Goal: Check status: Check status

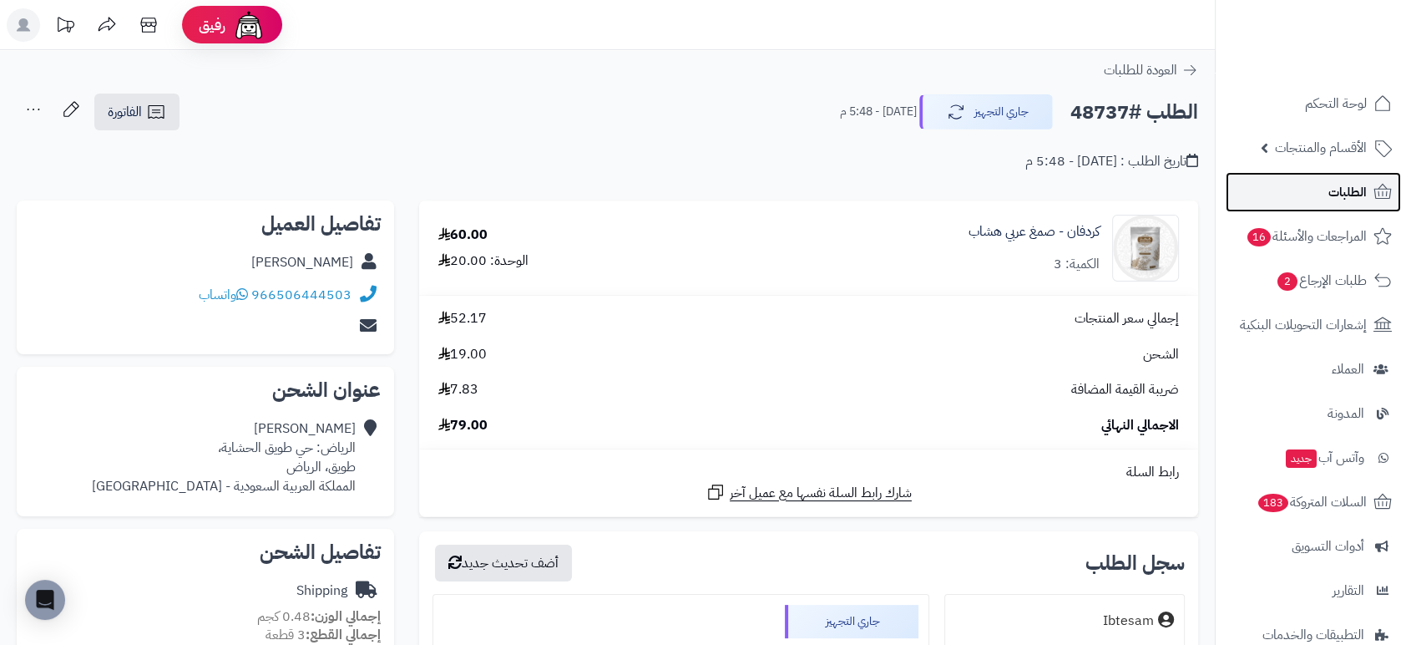
click at [1339, 189] on span "الطلبات" at bounding box center [1347, 191] width 38 height 23
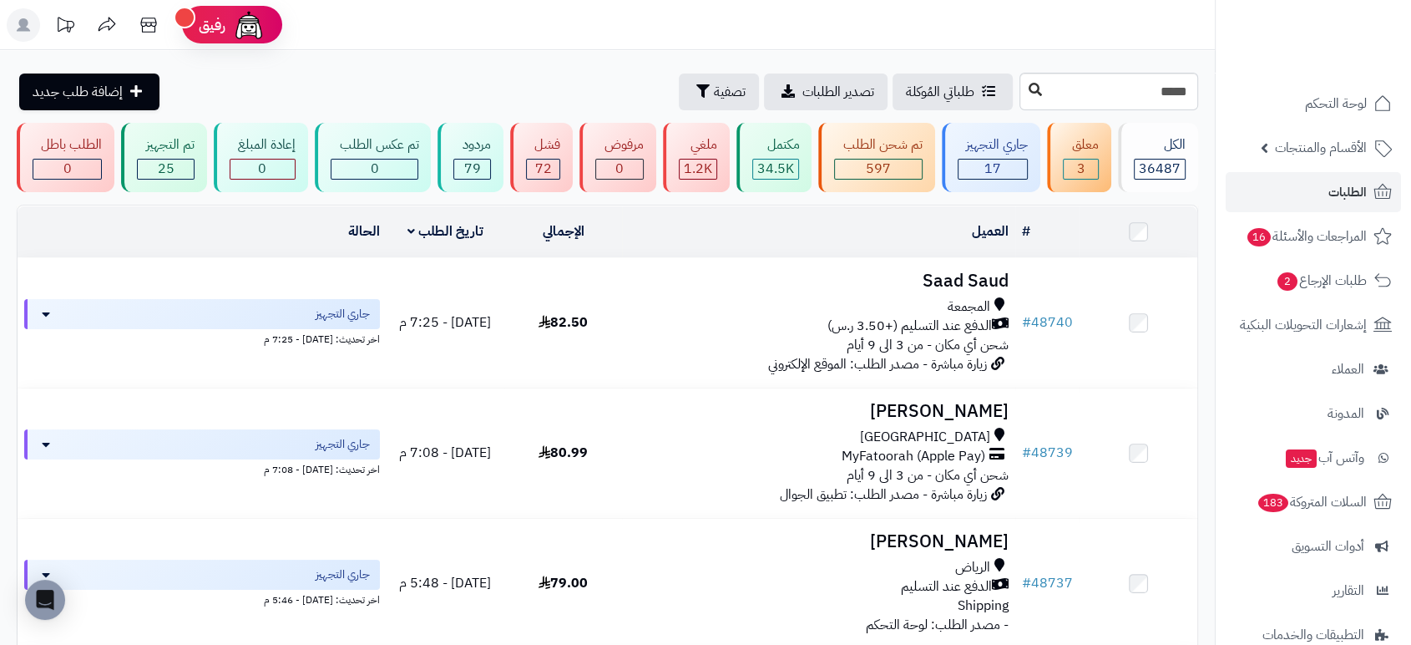
type input "*****"
click at [1029, 89] on icon at bounding box center [1035, 89] width 13 height 13
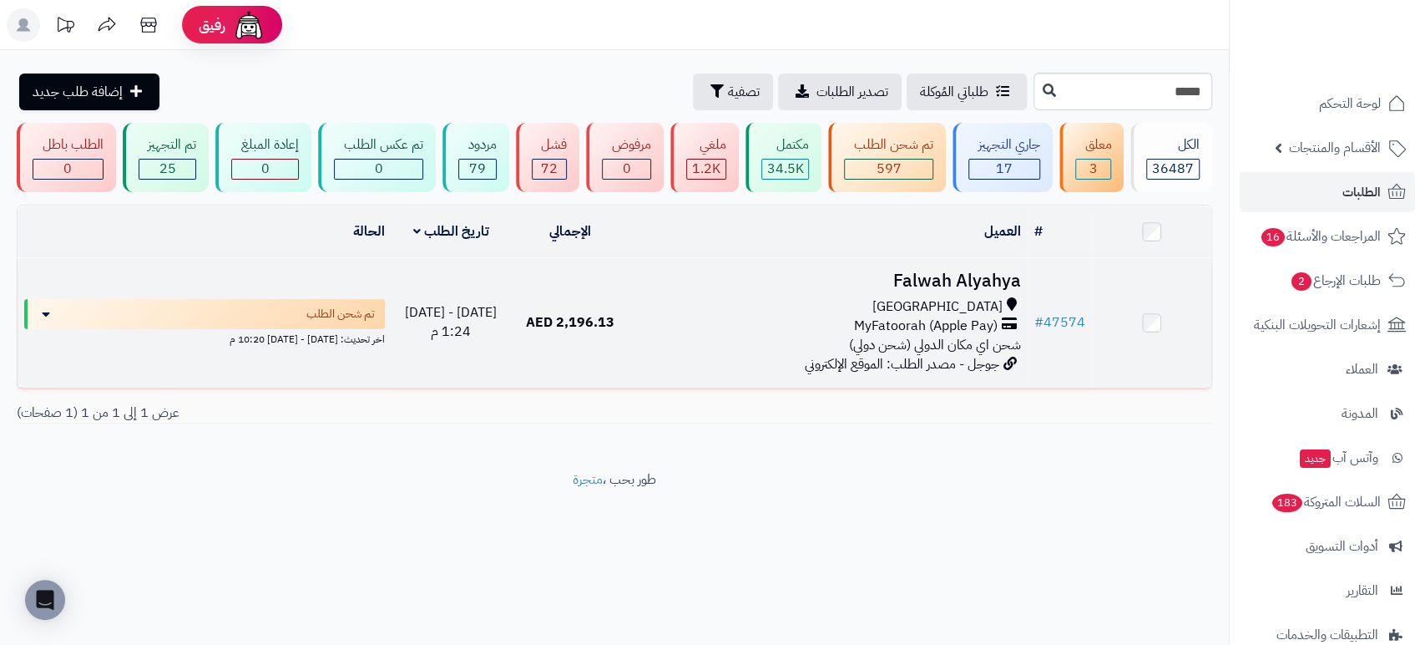
click at [917, 281] on h3 "Falwah Alyahya" at bounding box center [829, 280] width 384 height 19
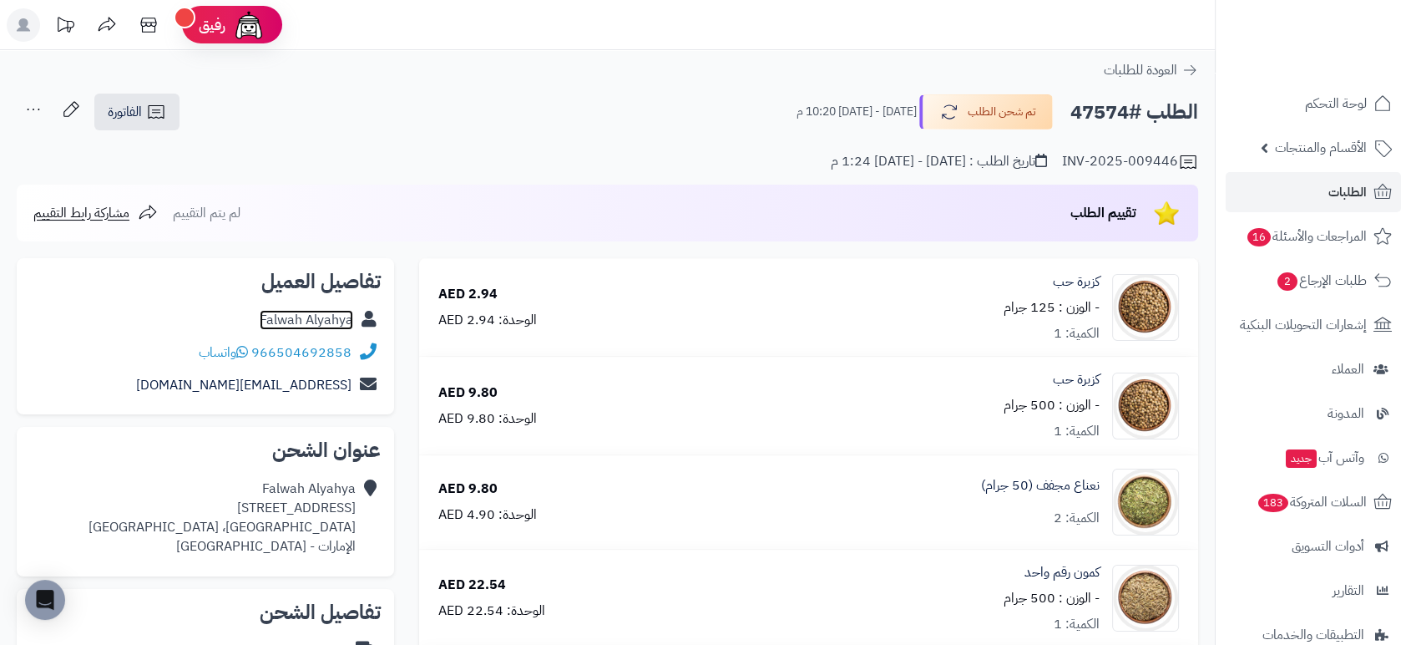
click at [307, 319] on link "Falwah Alyahya" at bounding box center [307, 320] width 94 height 20
click at [1342, 193] on span "الطلبات" at bounding box center [1347, 191] width 38 height 23
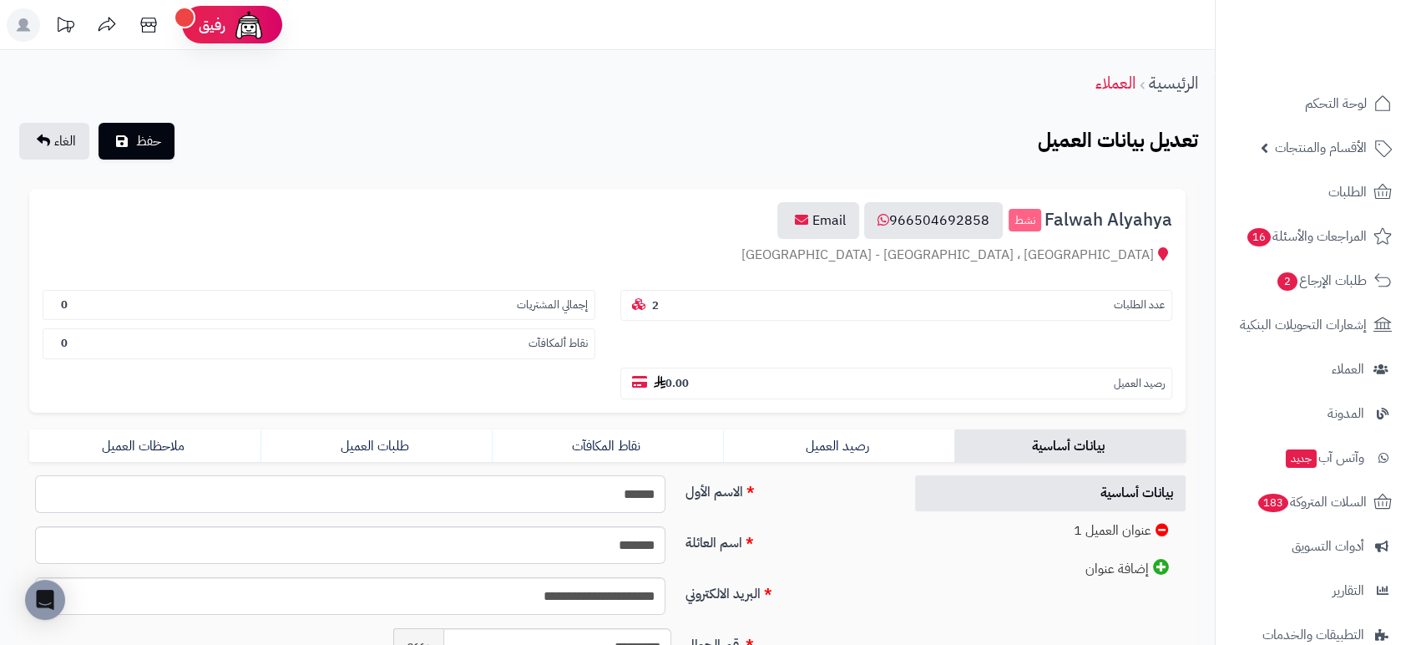
drag, startPoint x: 580, startPoint y: 499, endPoint x: 697, endPoint y: 488, distance: 117.4
click at [697, 488] on div "الاسم الأول ******" at bounding box center [460, 500] width 874 height 51
drag, startPoint x: 1047, startPoint y: 224, endPoint x: 1181, endPoint y: 213, distance: 134.9
click at [1181, 213] on div "Falwah Alyahya نشط 966504692858 Email Dubai ، الإمارات - United Arab Emirates ع…" at bounding box center [607, 301] width 1156 height 224
copy span "Falwah Alyahya"
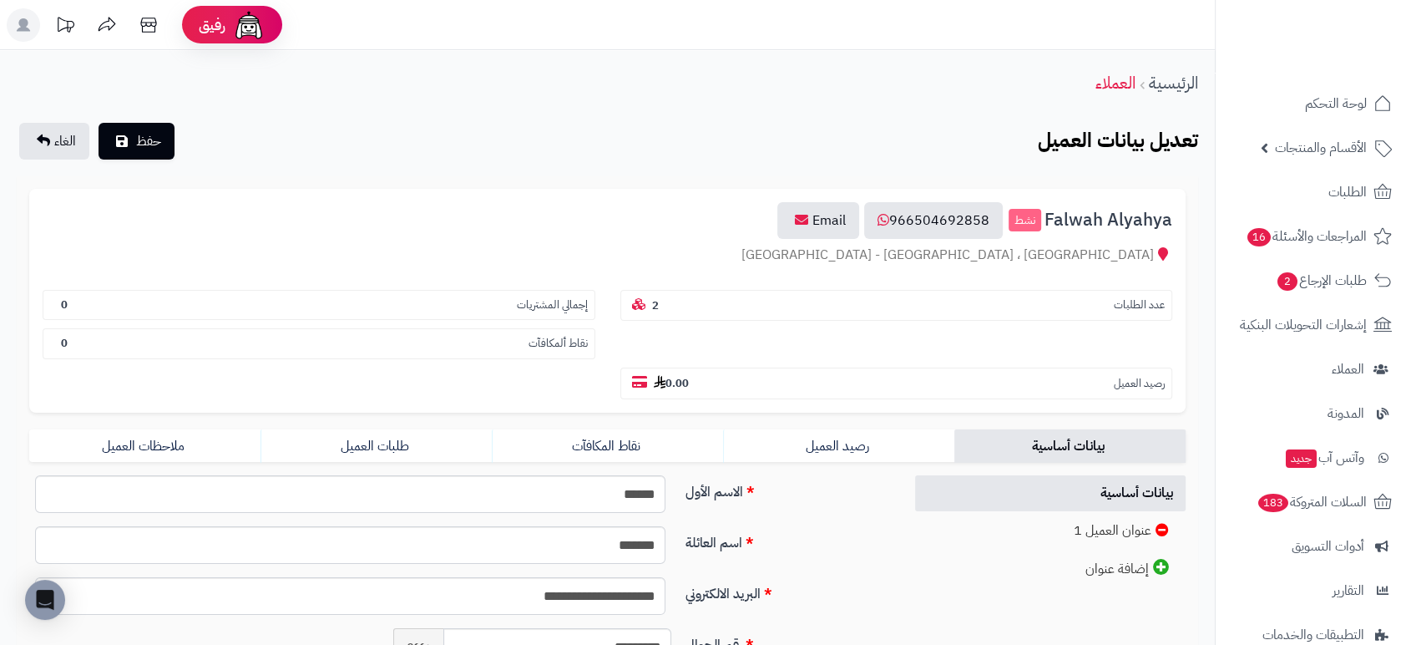
click at [784, 270] on div "Falwah Alyahya نشط 966504692858 Email Dubai ، الإمارات - United Arab Emirates ع…" at bounding box center [607, 301] width 1156 height 224
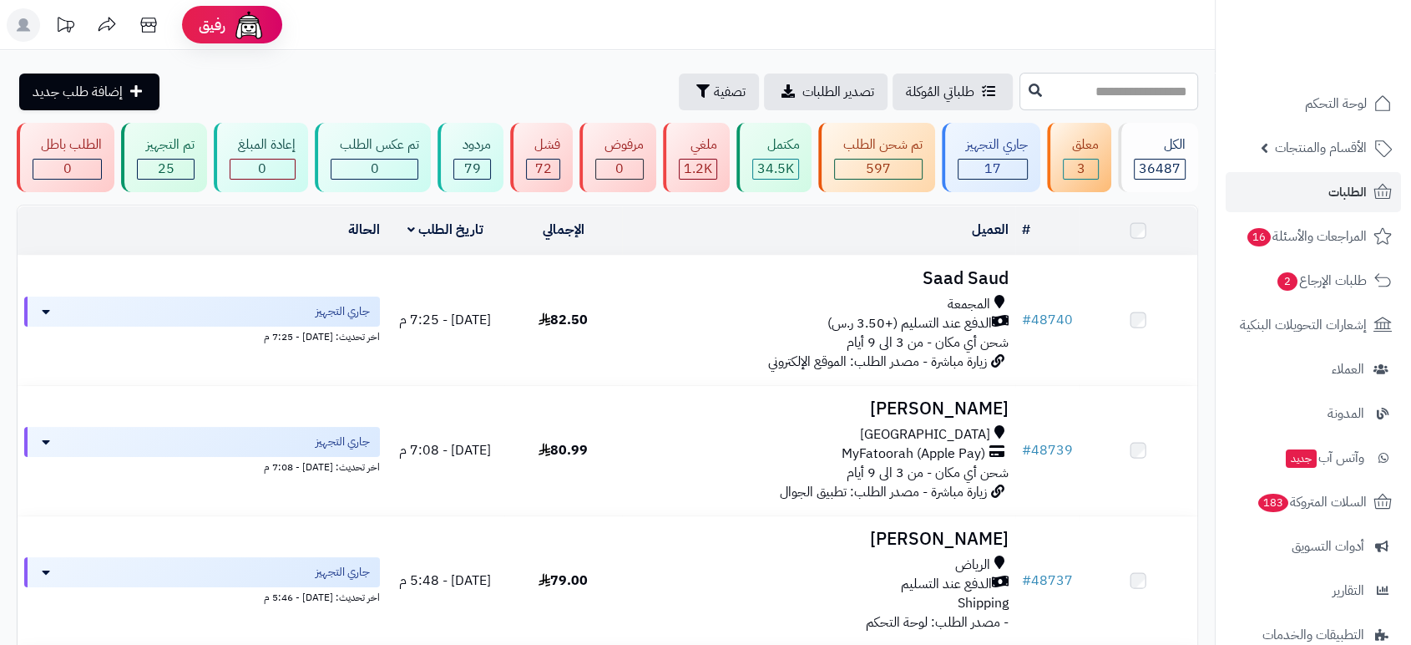
click at [1115, 90] on input "text" at bounding box center [1108, 92] width 179 height 38
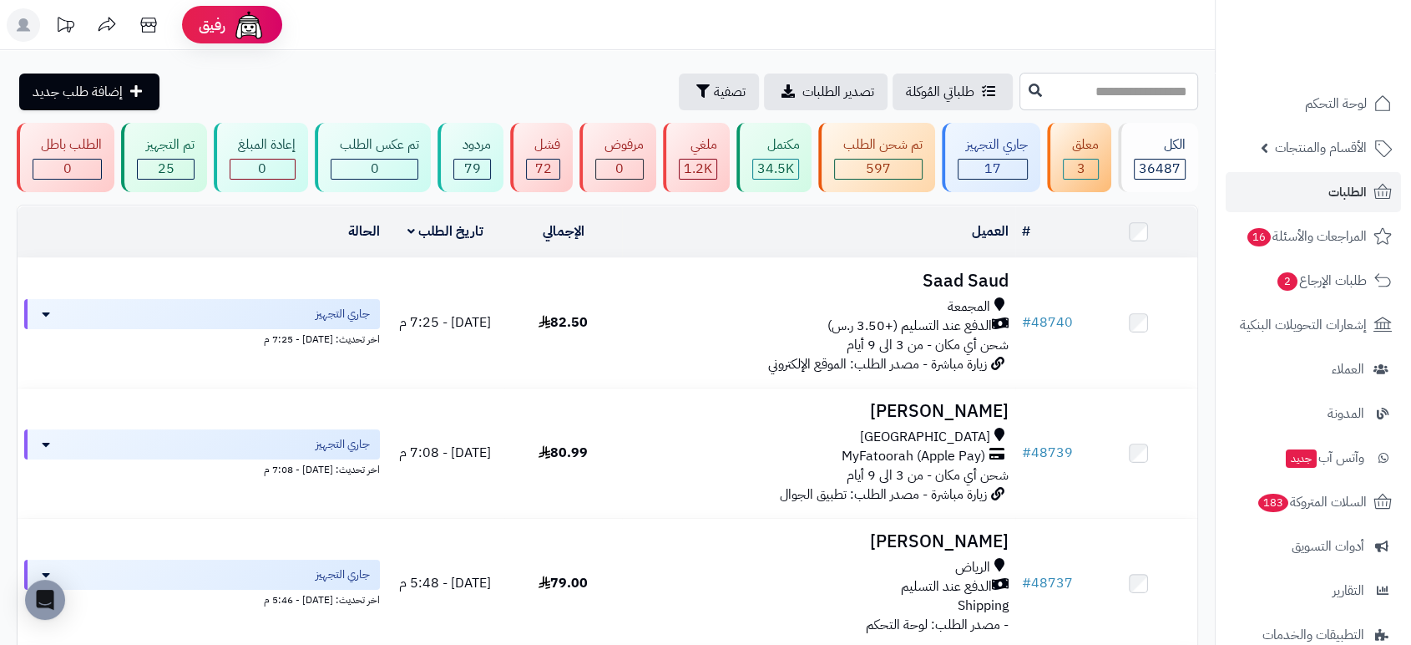
paste input "*****"
type input "*****"
click at [1029, 83] on icon at bounding box center [1035, 89] width 13 height 13
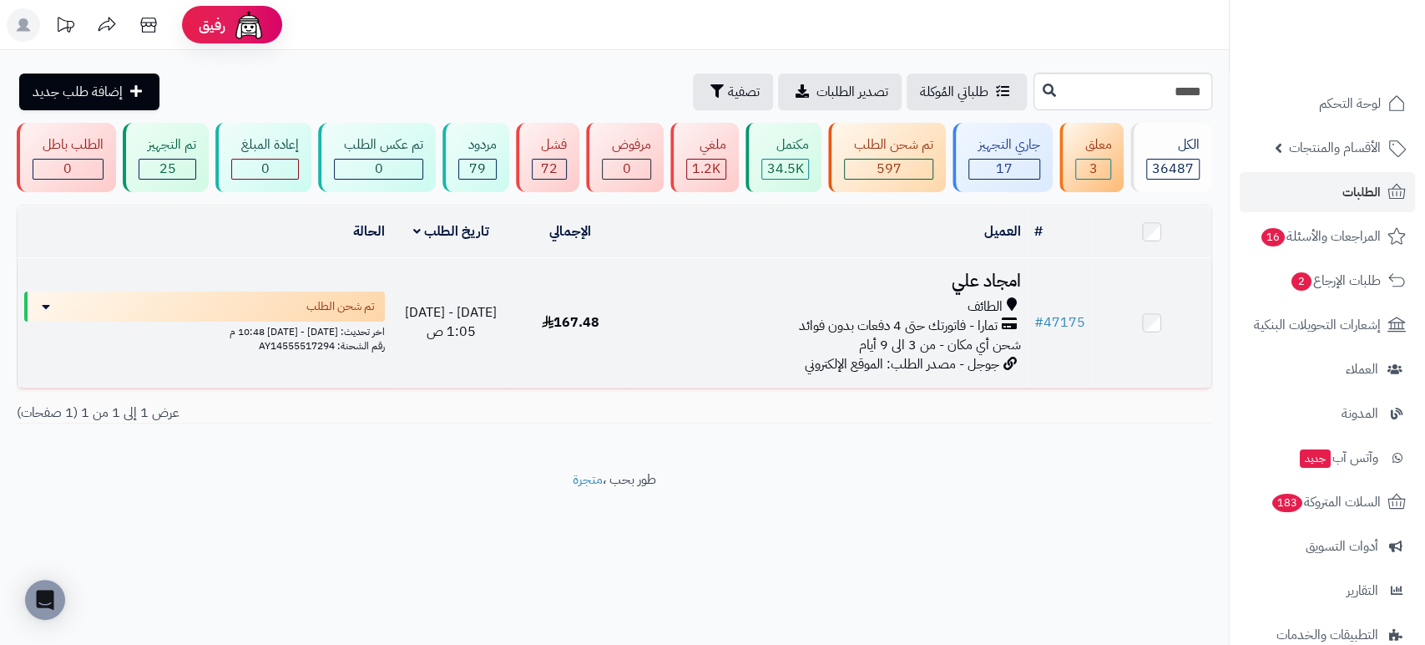
click at [979, 275] on h3 "امجاد علي" at bounding box center [829, 280] width 384 height 19
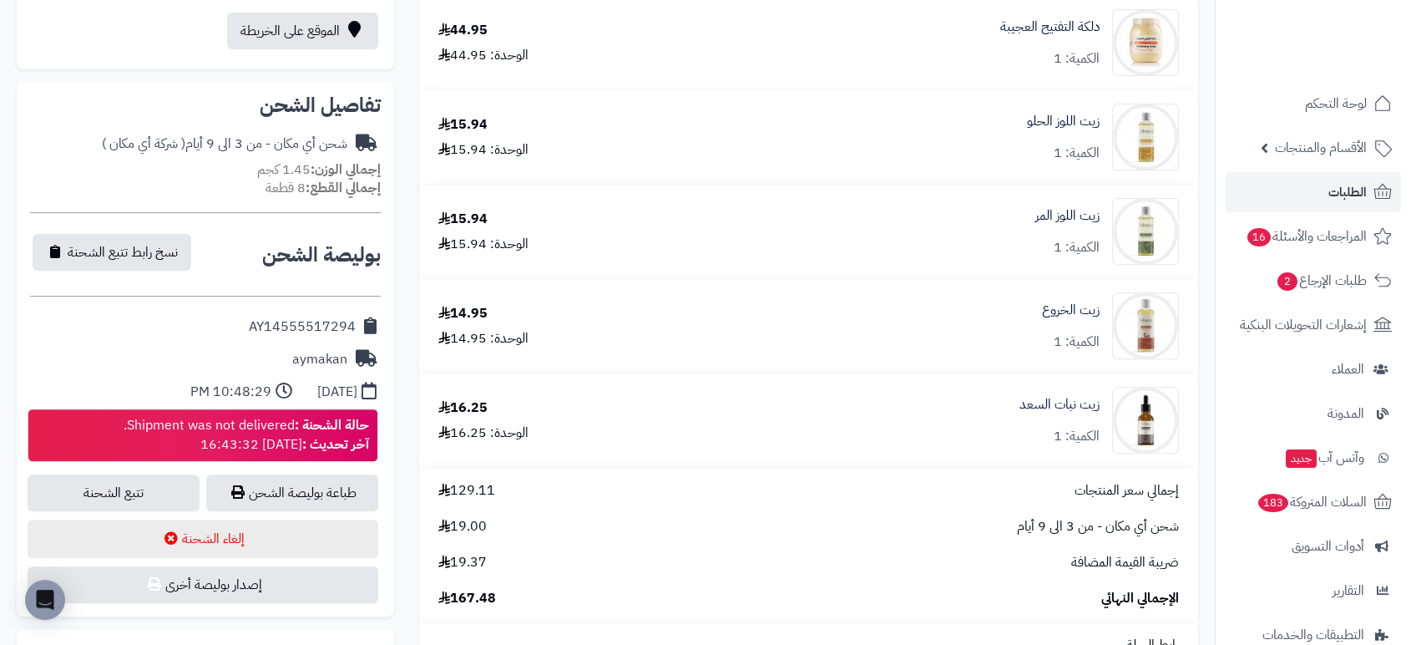
scroll to position [577, 0]
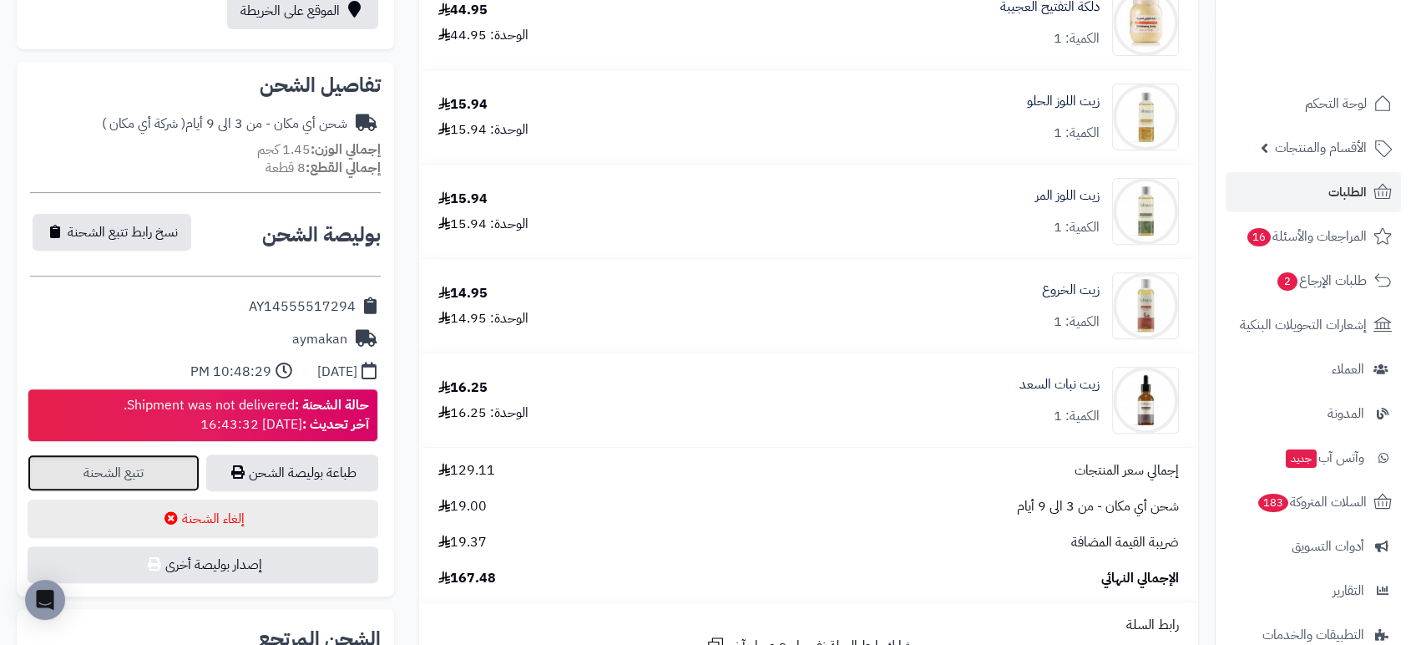
click at [135, 461] on link "تتبع الشحنة" at bounding box center [114, 472] width 172 height 37
click at [255, 306] on div "AY14555517294" at bounding box center [302, 306] width 107 height 19
copy div "AY14555517294"
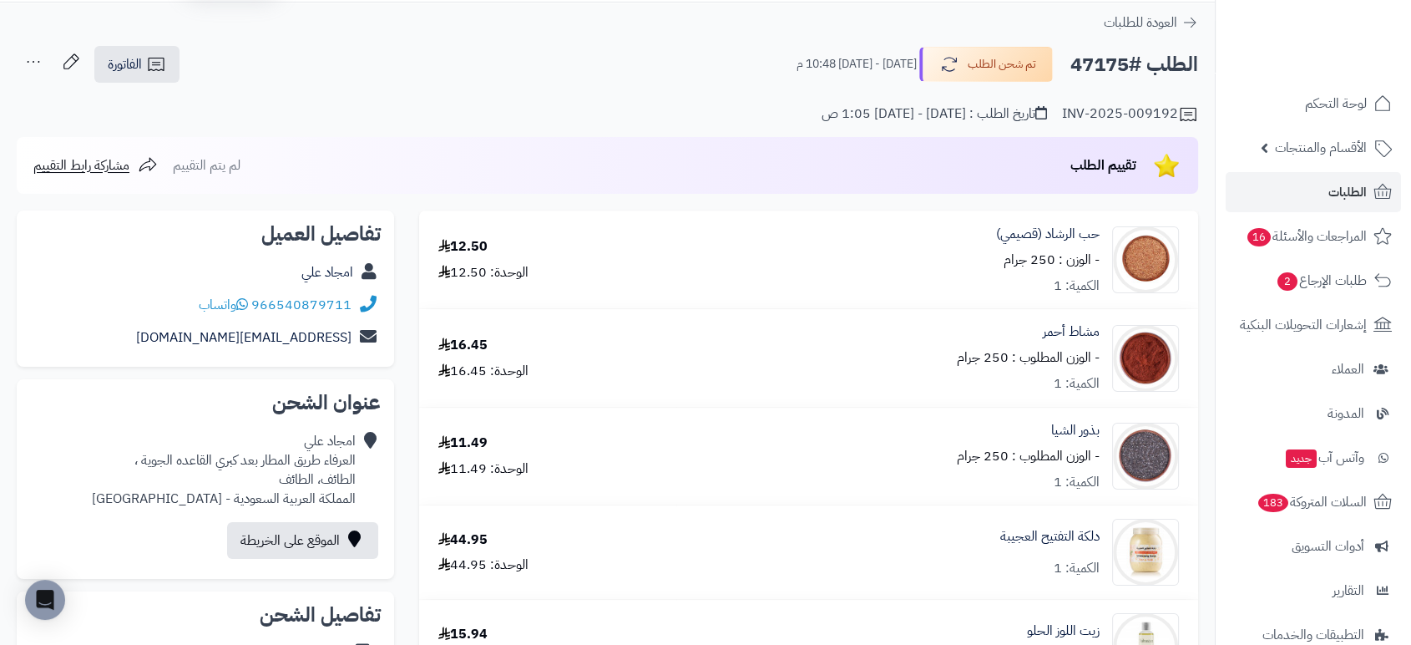
scroll to position [53, 0]
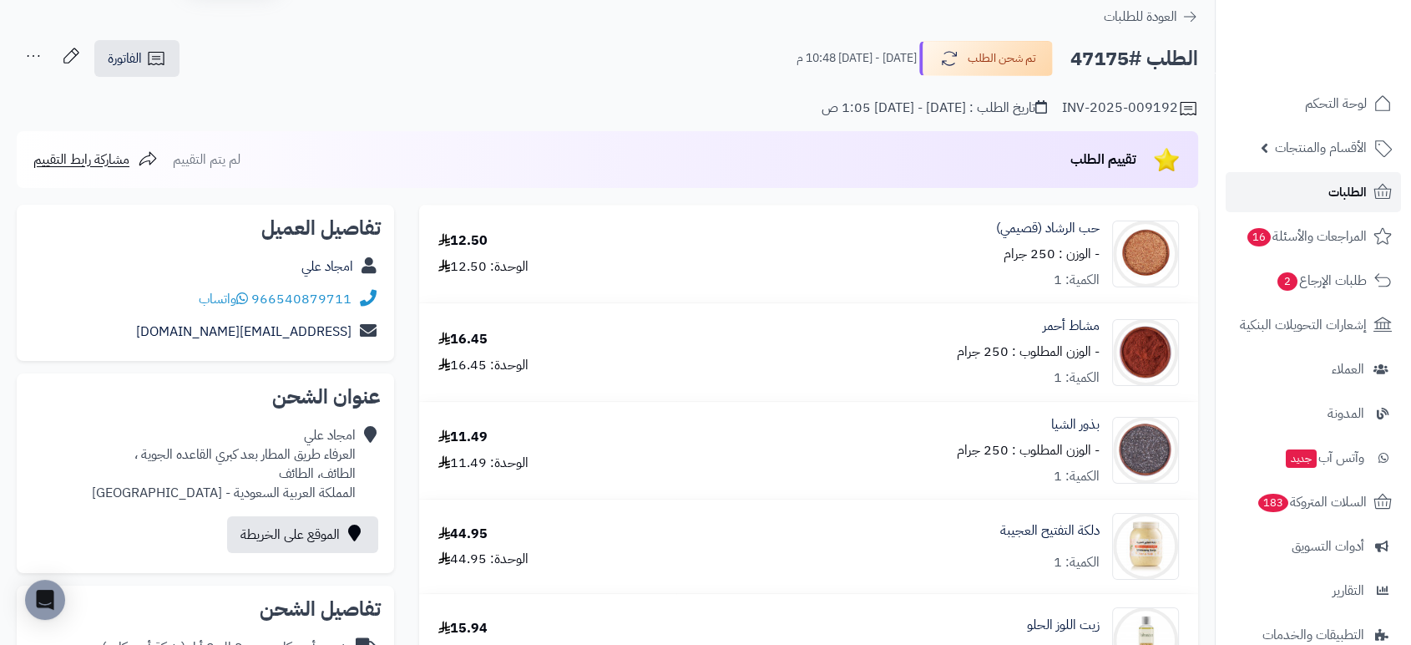
click at [1341, 198] on span "الطلبات" at bounding box center [1347, 191] width 38 height 23
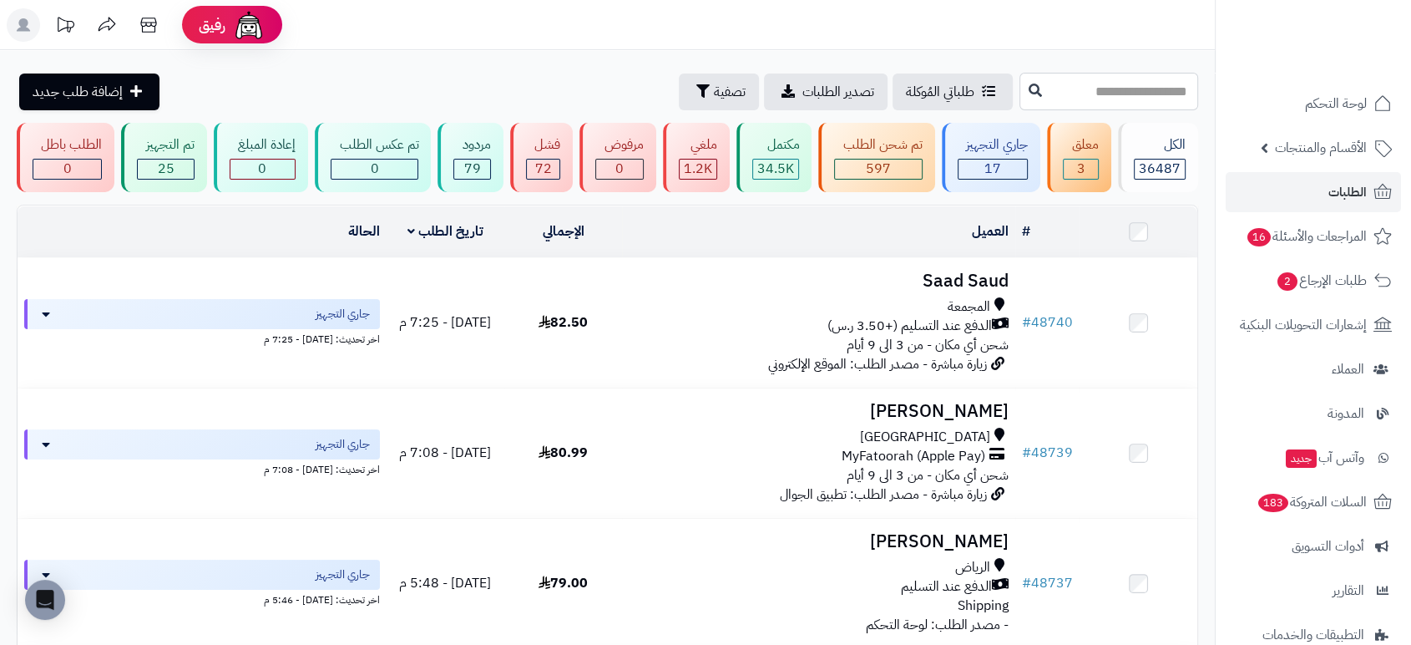
click at [1135, 89] on input "text" at bounding box center [1108, 92] width 179 height 38
type input "*****"
click at [1029, 93] on icon at bounding box center [1035, 89] width 13 height 13
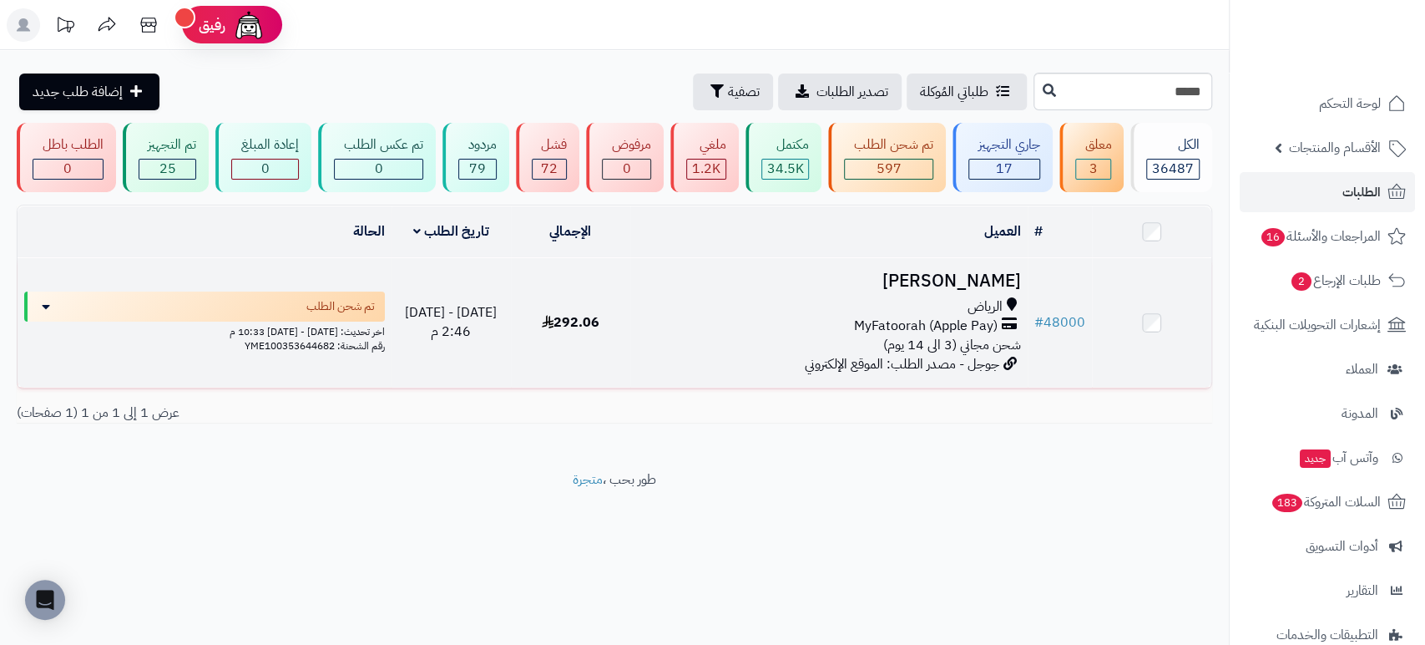
click at [909, 275] on h3 "[PERSON_NAME]" at bounding box center [829, 280] width 384 height 19
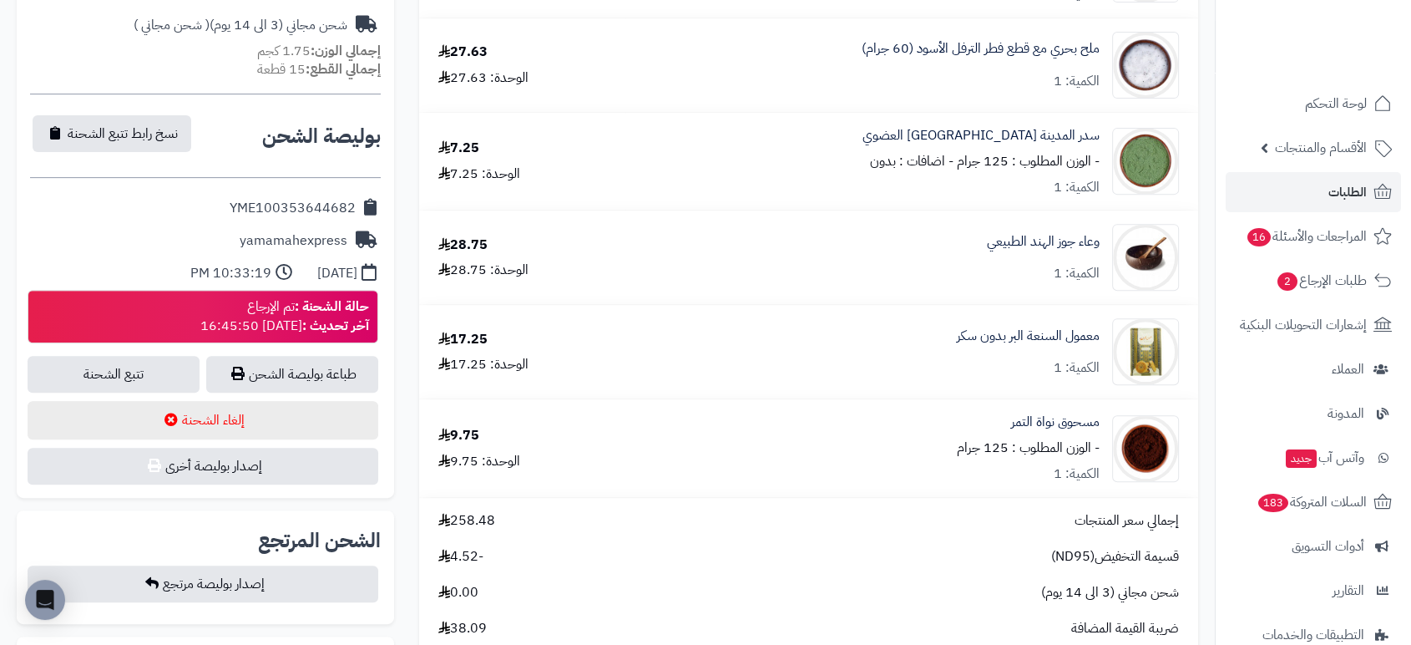
scroll to position [628, 0]
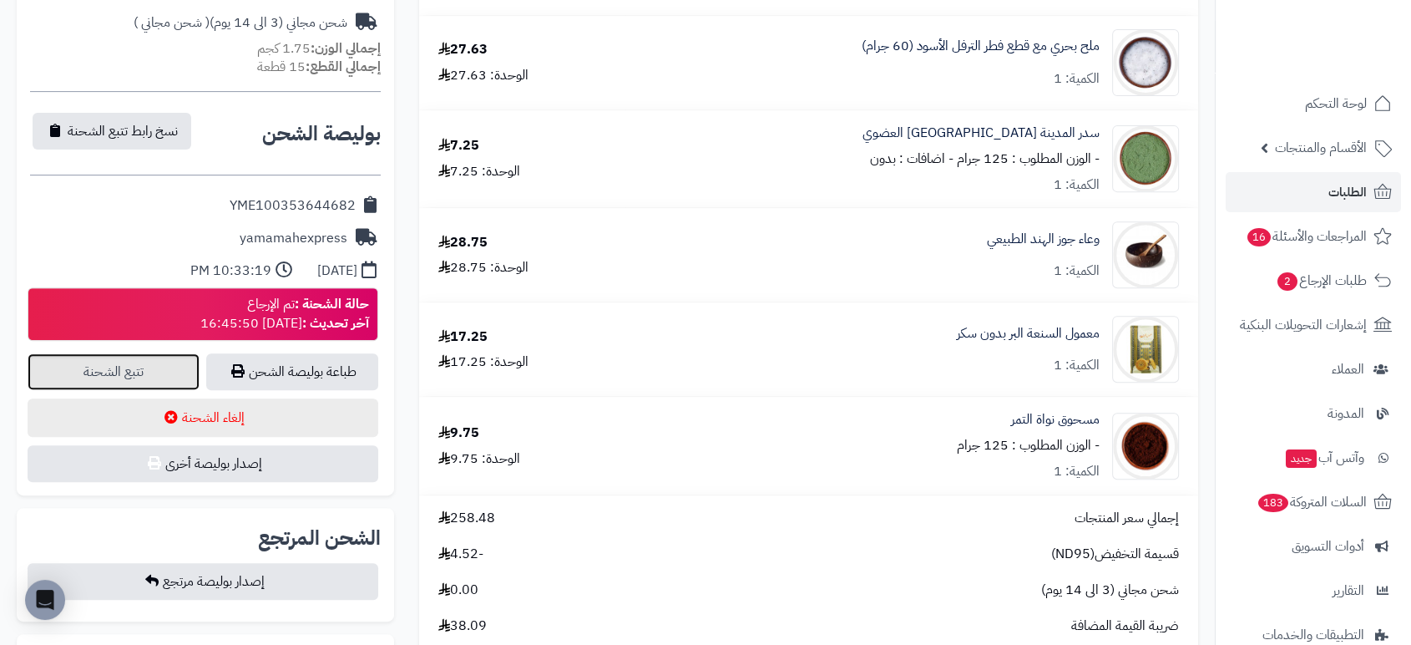
click at [173, 375] on link "تتبع الشحنة" at bounding box center [114, 371] width 172 height 37
click at [1327, 196] on link "الطلبات" at bounding box center [1313, 192] width 175 height 40
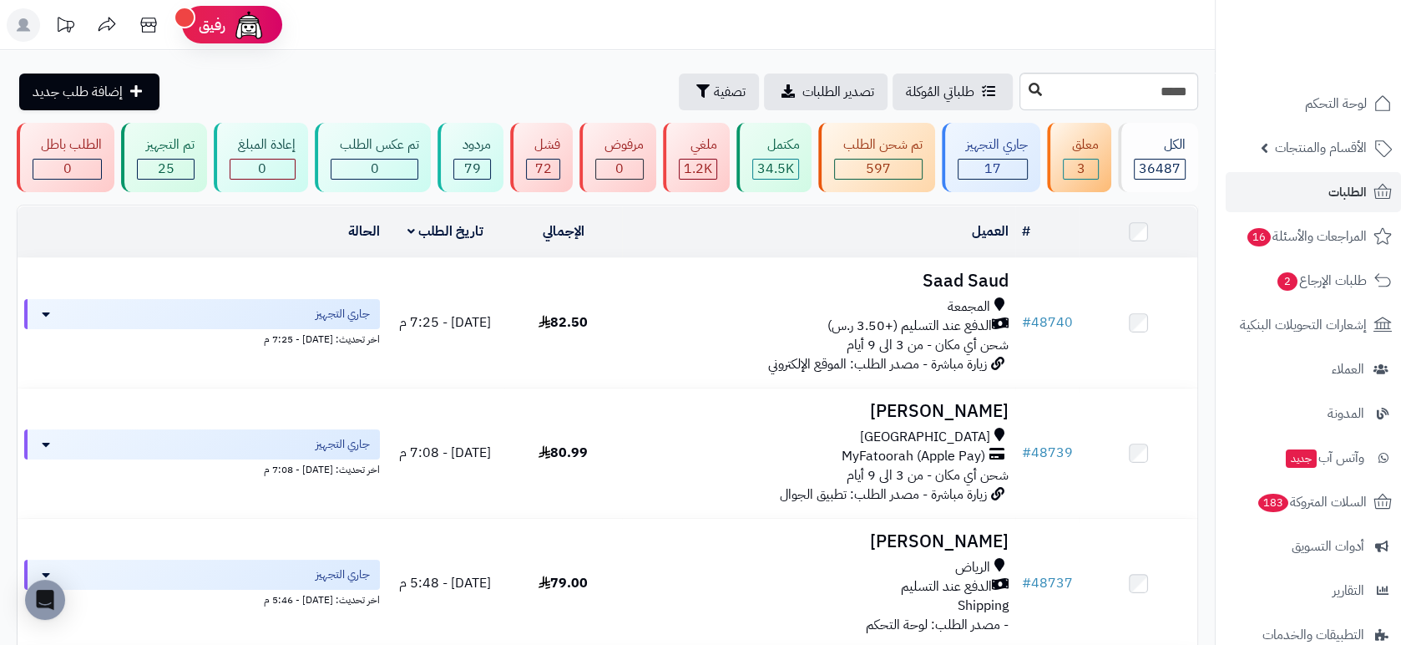
type input "*****"
click at [1029, 91] on icon at bounding box center [1035, 89] width 13 height 13
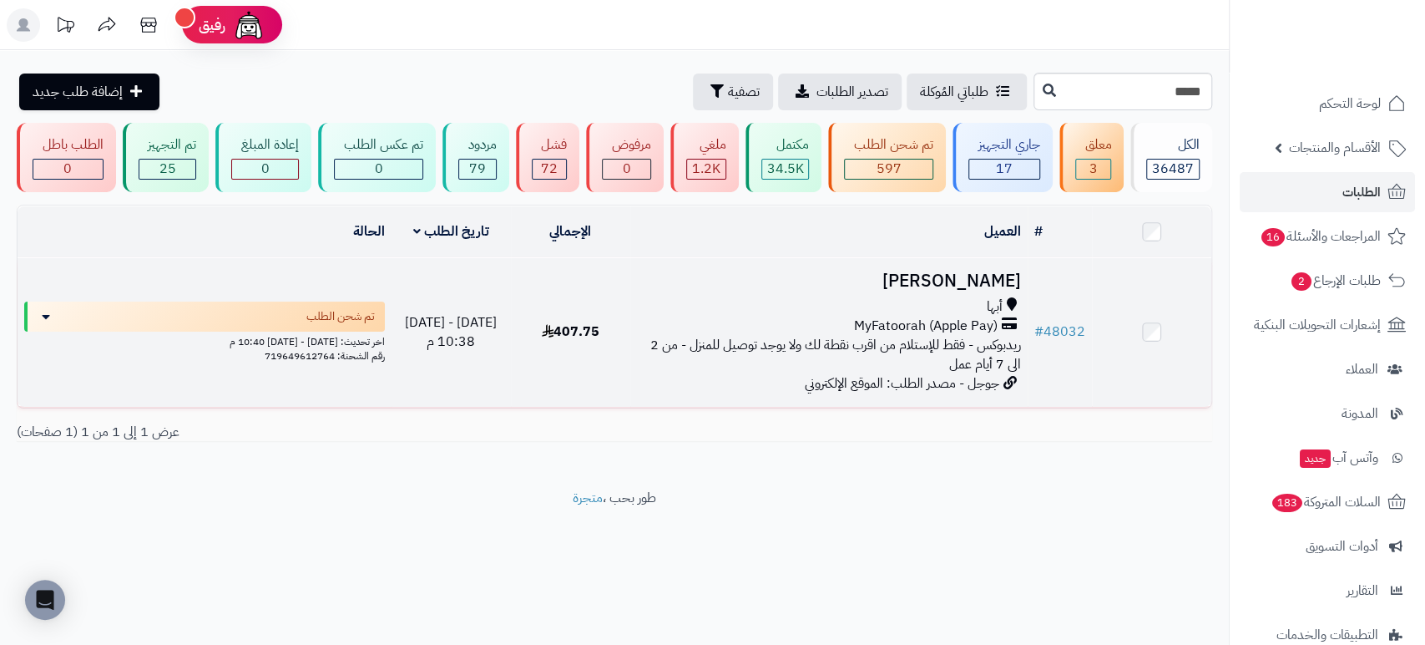
click at [1009, 290] on h3 "[PERSON_NAME]" at bounding box center [829, 280] width 384 height 19
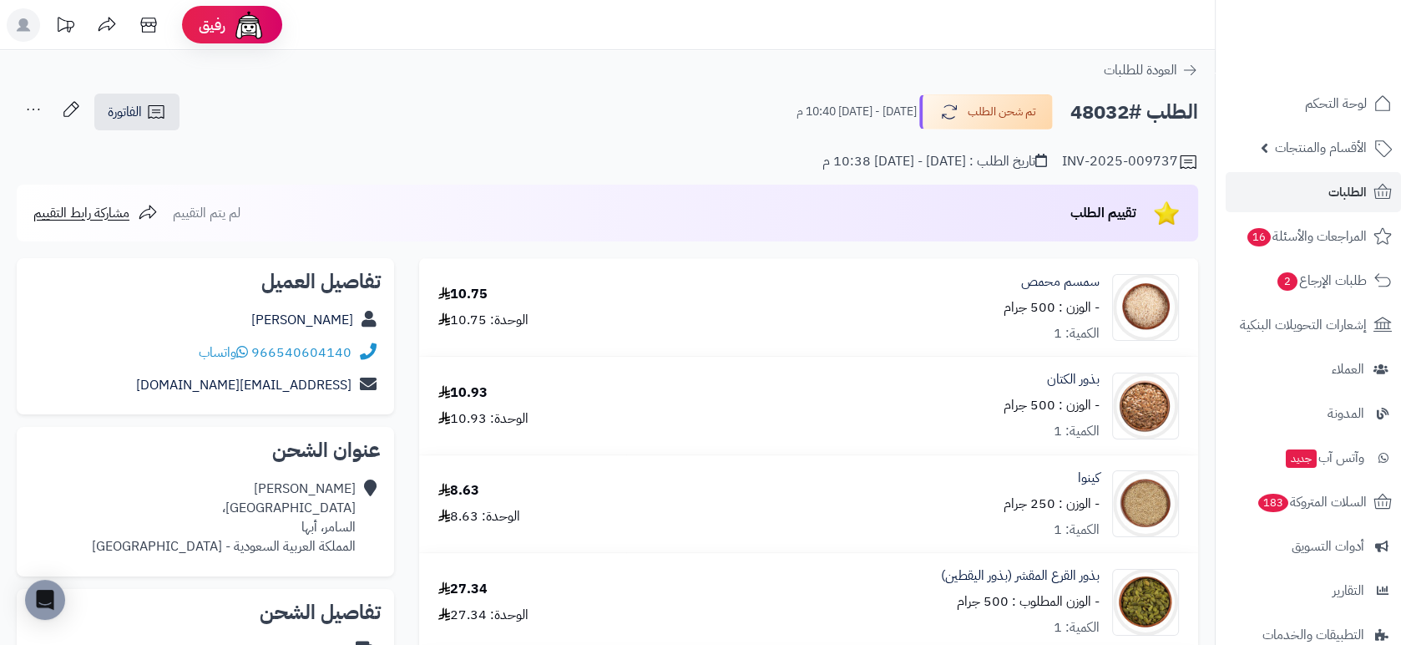
scroll to position [564, 0]
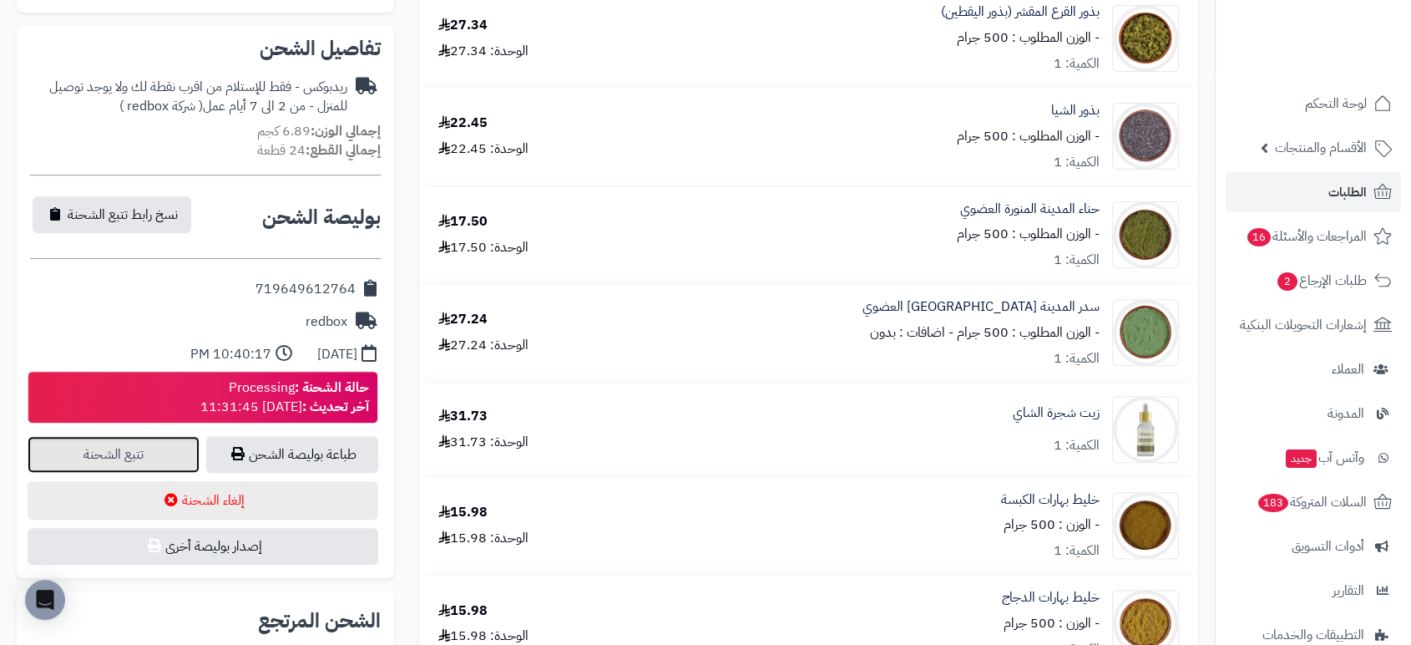
click at [132, 444] on link "تتبع الشحنة" at bounding box center [114, 454] width 172 height 37
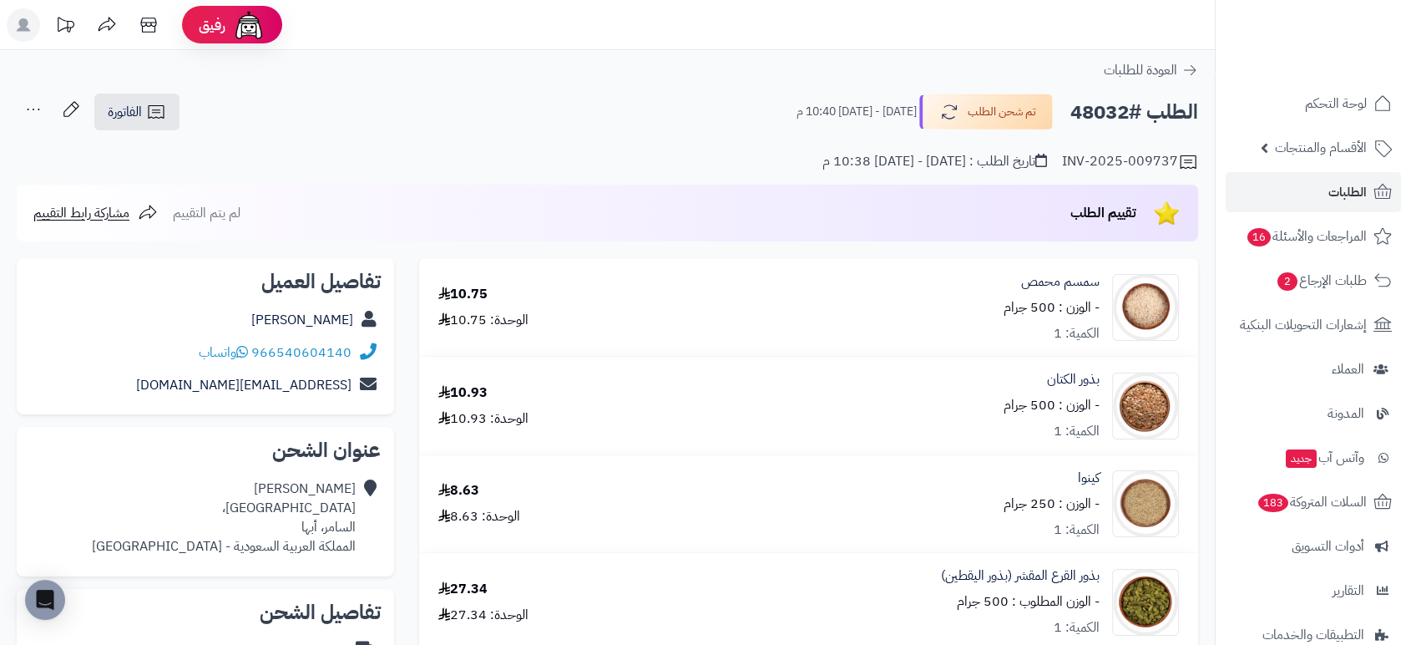
drag, startPoint x: 1128, startPoint y: 109, endPoint x: 1070, endPoint y: 109, distance: 58.4
click at [1070, 109] on h2 "الطلب #48032" at bounding box center [1134, 112] width 128 height 34
copy h2 "48032"
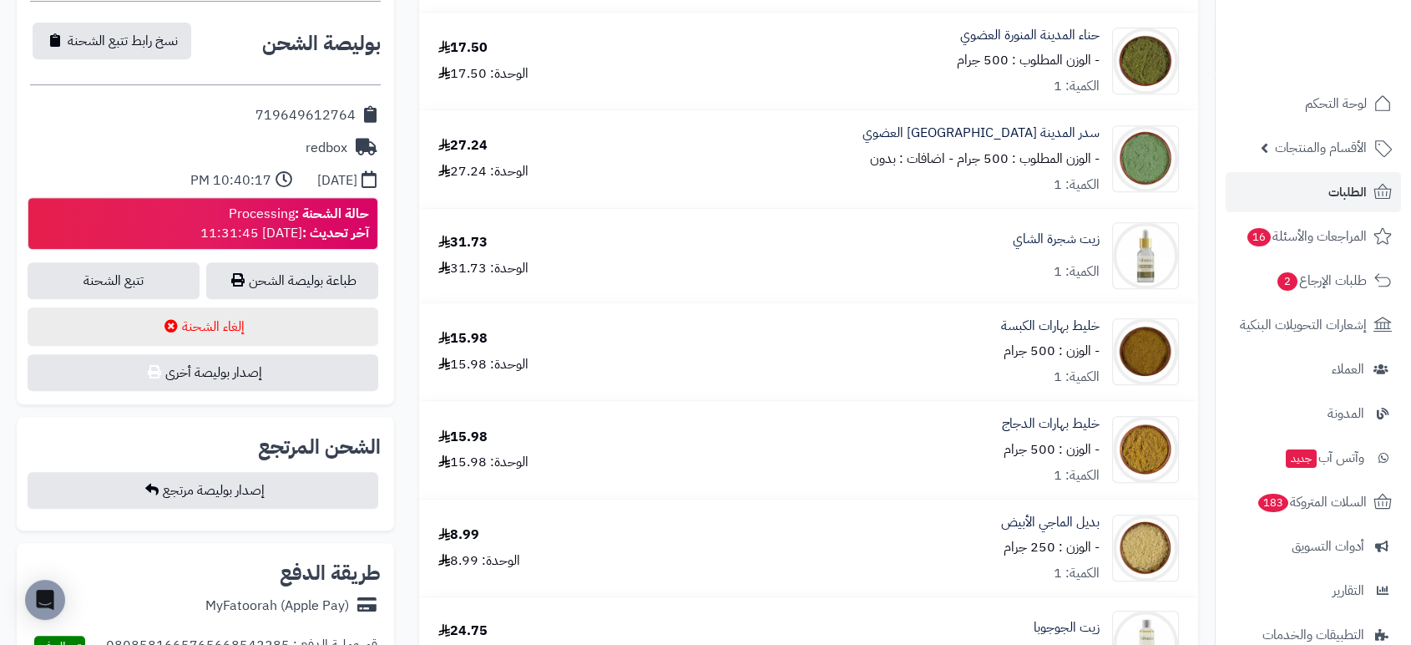
scroll to position [509, 0]
